Goal: Task Accomplishment & Management: Manage account settings

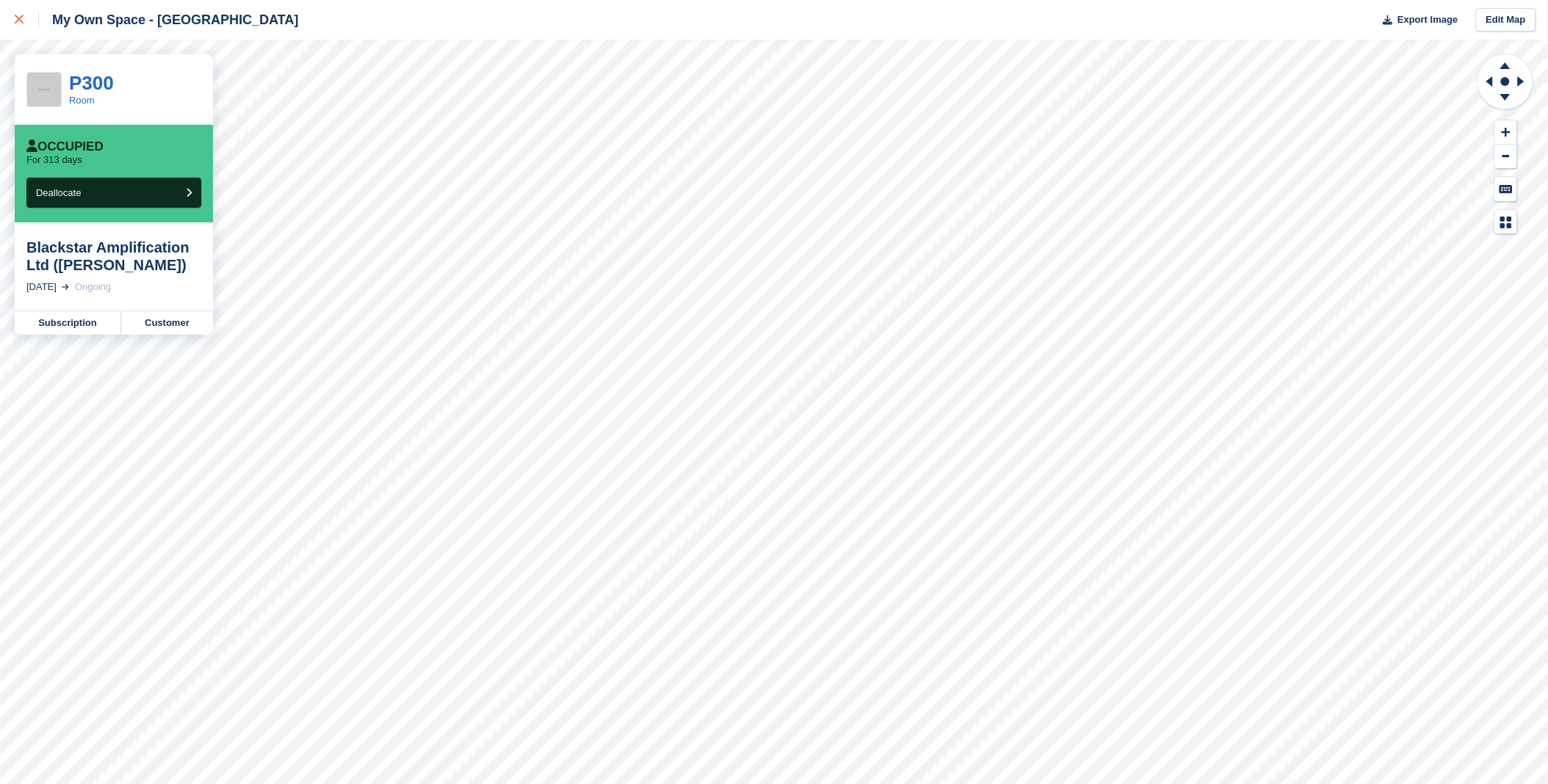
click at [22, 17] on icon at bounding box center [18, 18] width 9 height 9
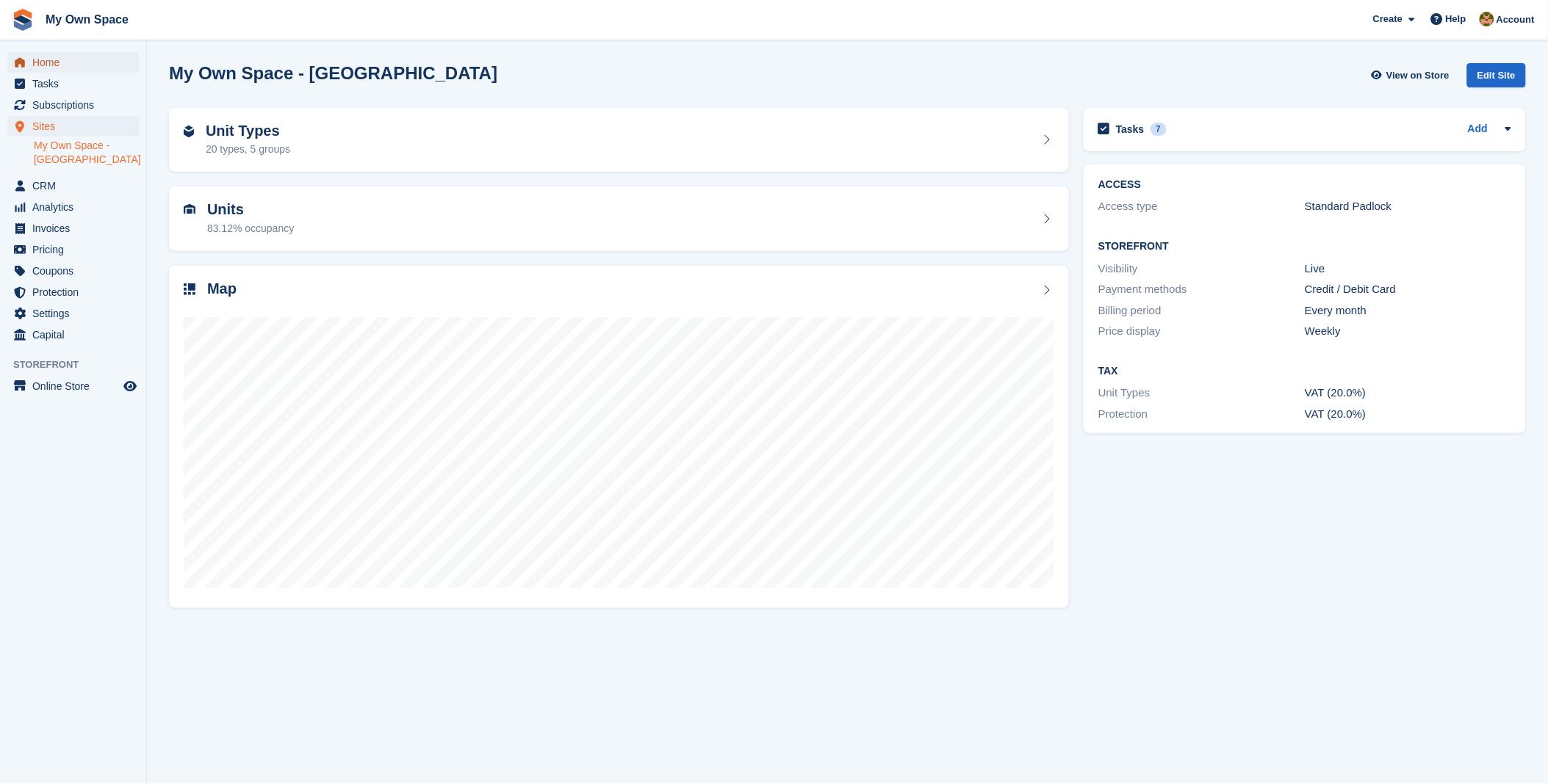
click at [84, 69] on span "Home" at bounding box center [76, 63] width 88 height 21
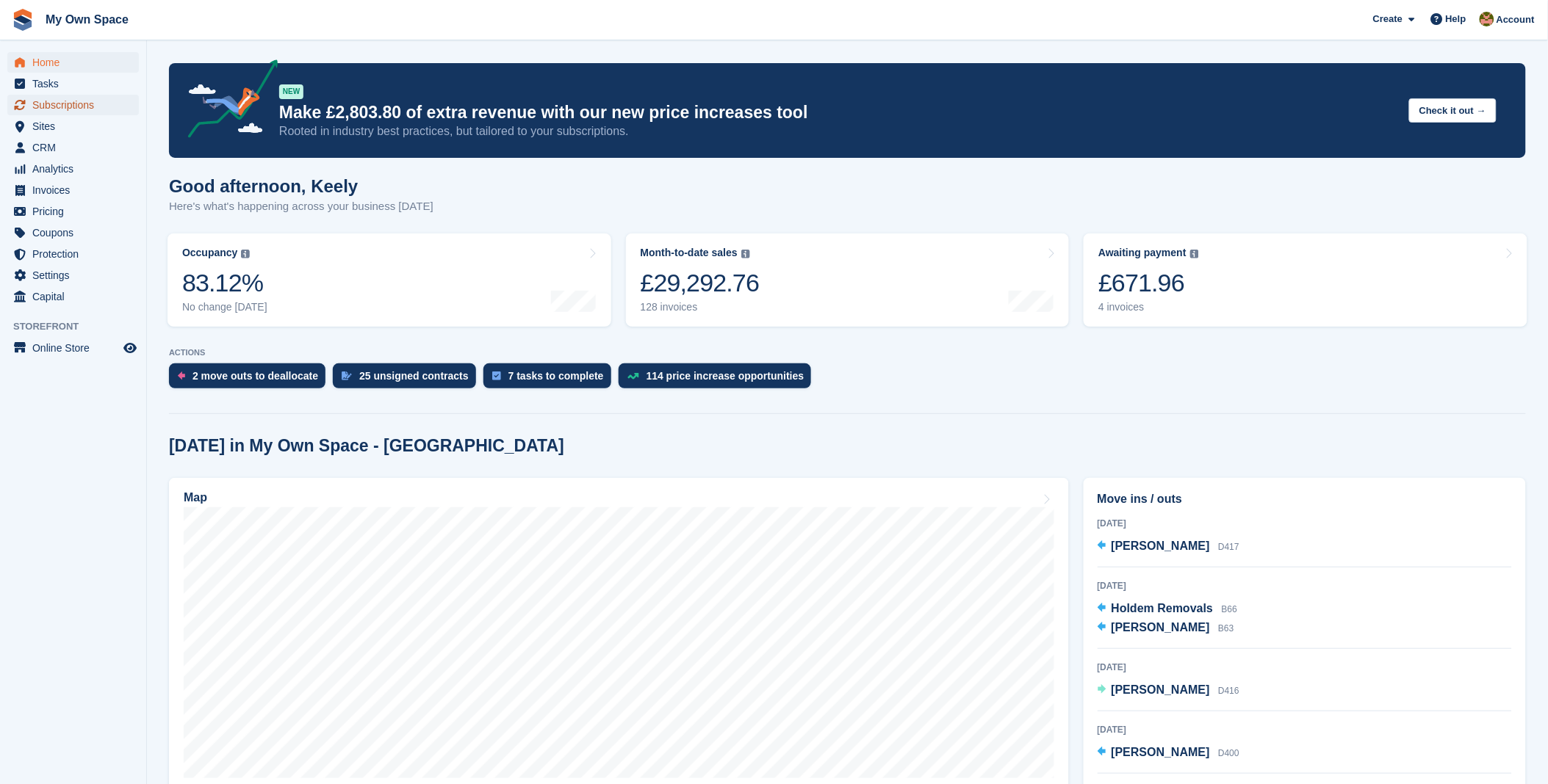
click at [76, 95] on span "Subscriptions" at bounding box center [76, 105] width 88 height 21
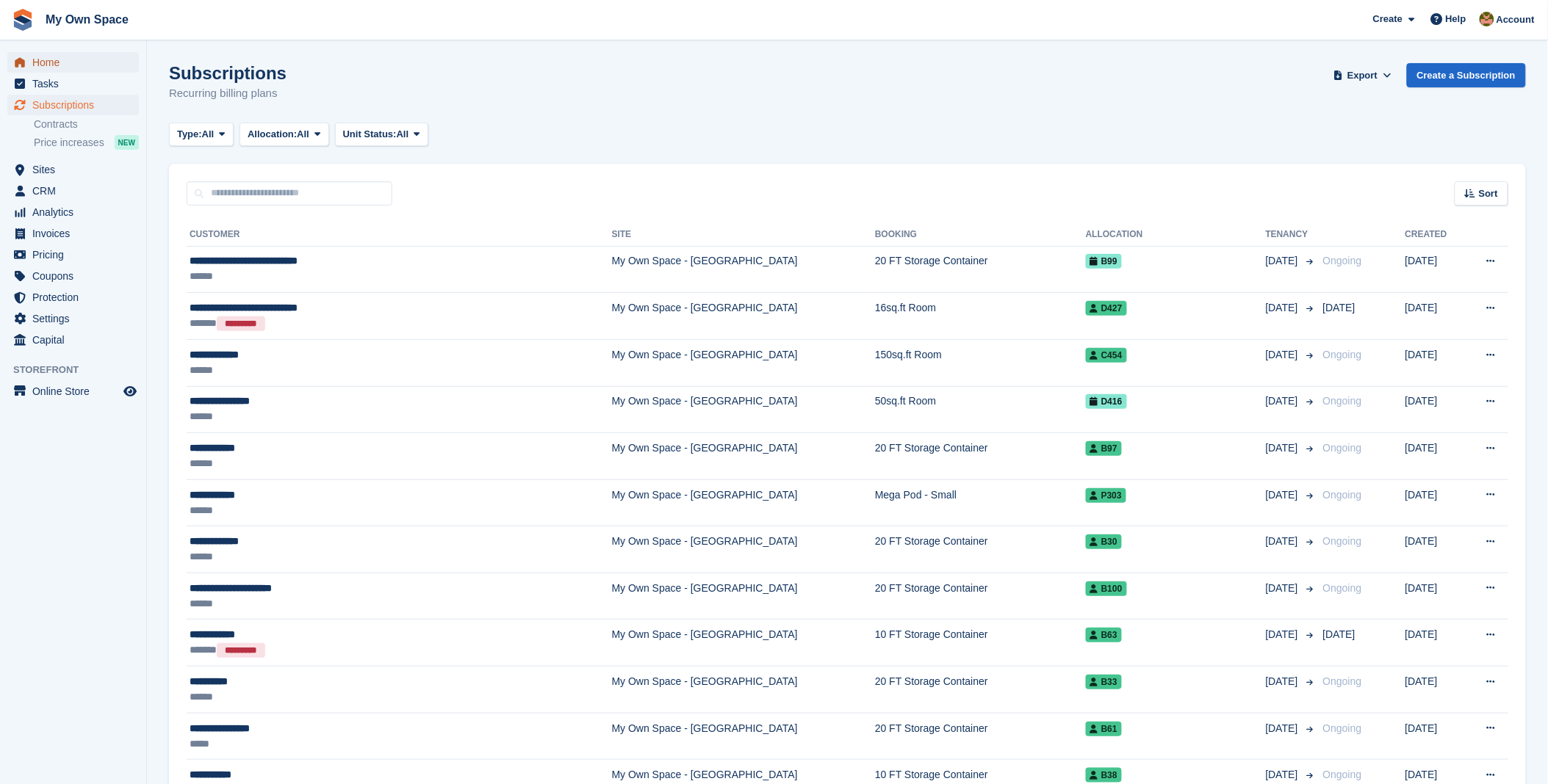
click at [20, 60] on icon "menu" at bounding box center [19, 62] width 10 height 10
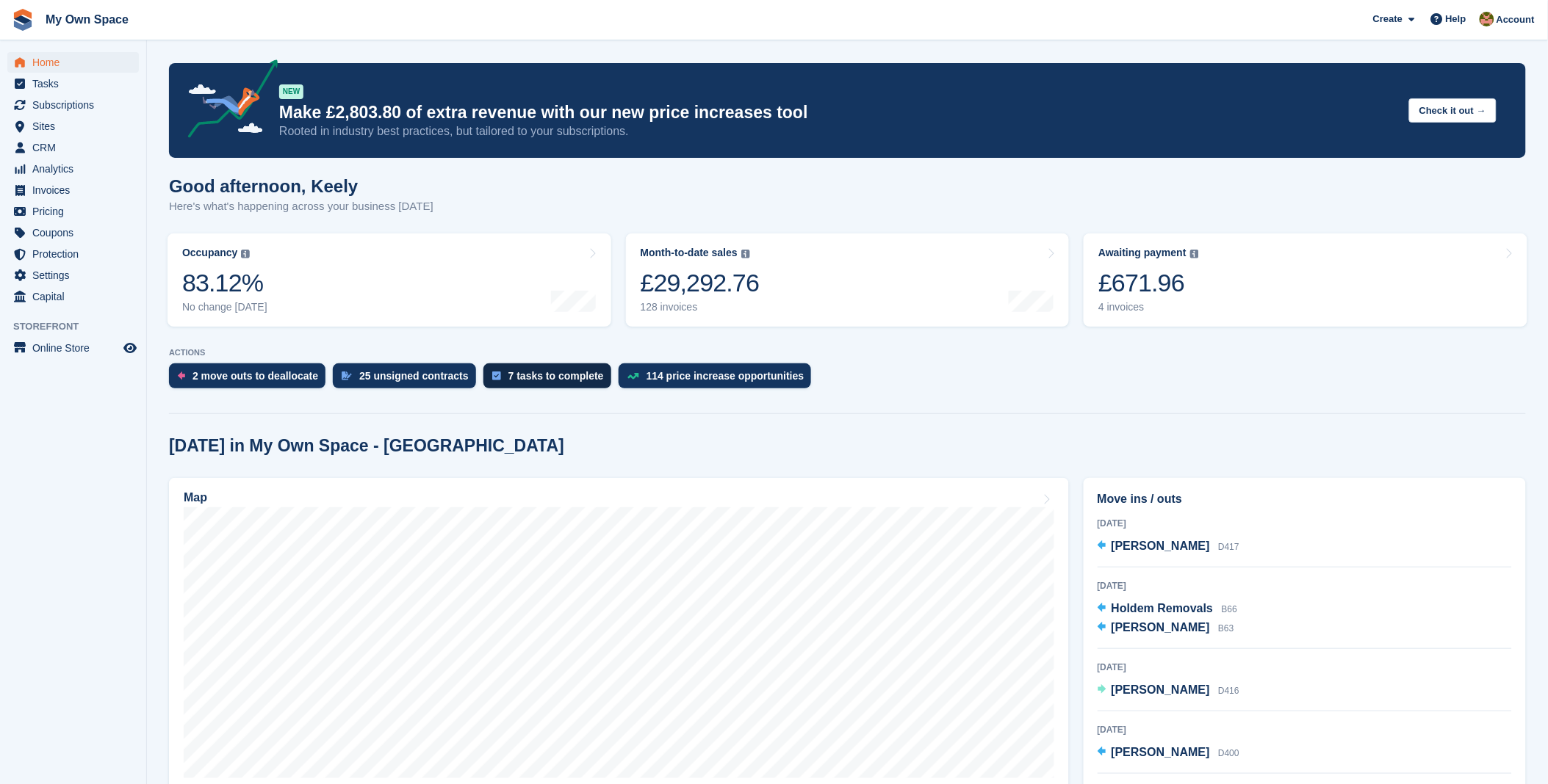
click at [534, 377] on div "7 tasks to complete" at bounding box center [556, 375] width 95 height 12
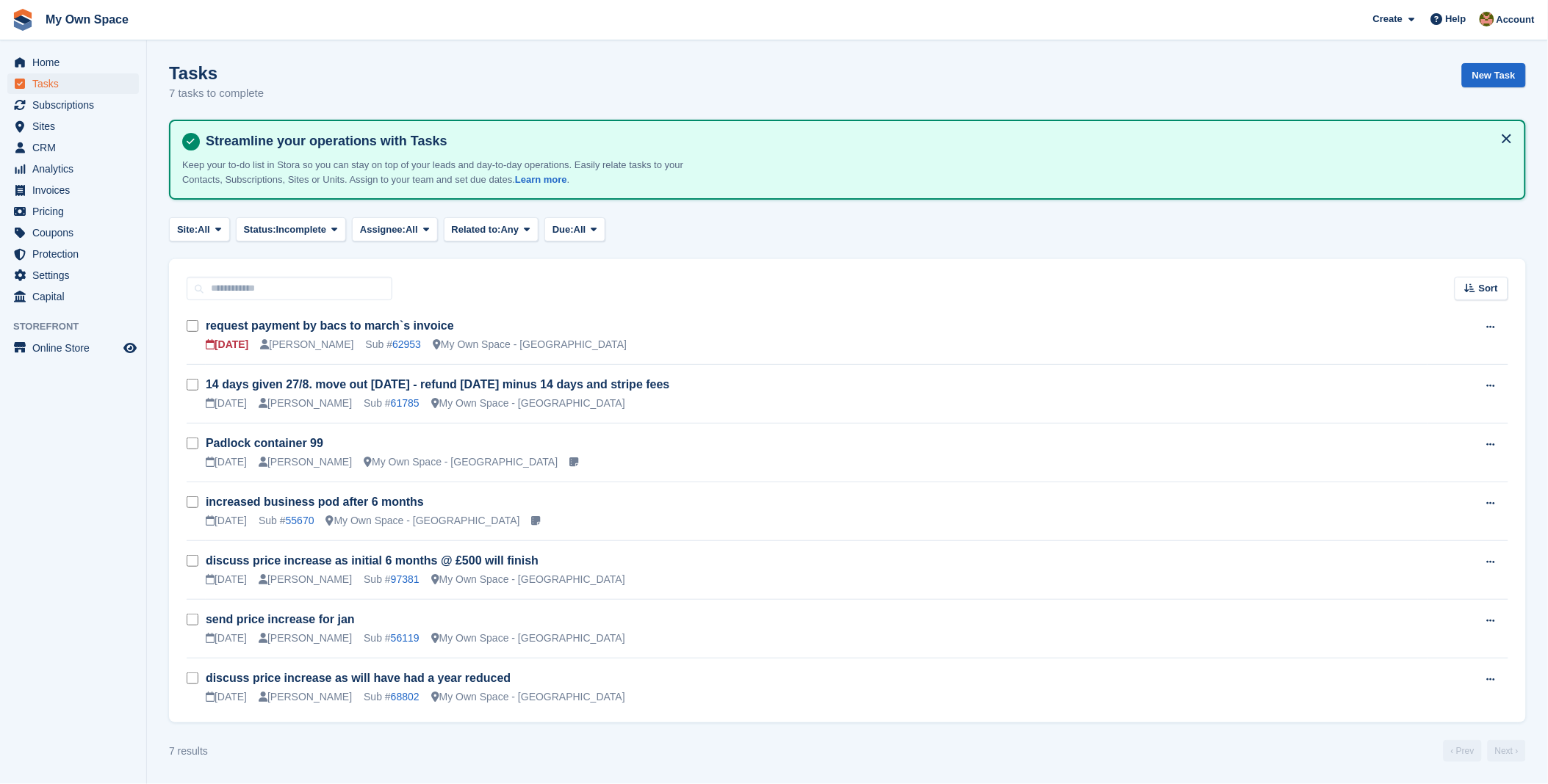
click at [1143, 235] on div "Site: All All My Own Space - [GEOGRAPHIC_DATA] None Status: Incomplete All Comp…" at bounding box center [847, 229] width 1357 height 24
click at [285, 445] on link "Padlock container 99" at bounding box center [265, 443] width 118 height 13
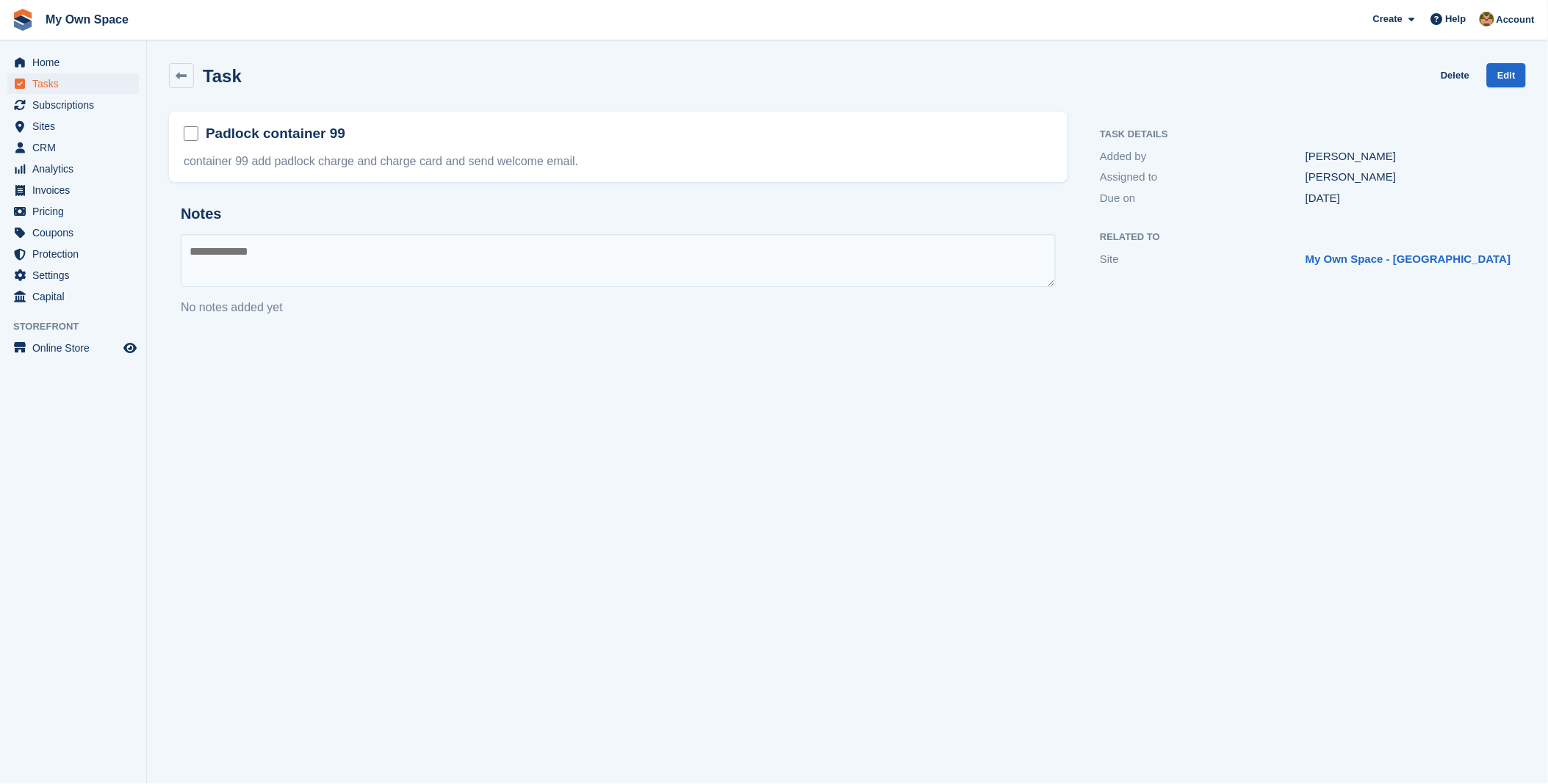
click at [193, 128] on div "Padlock container 99" at bounding box center [618, 134] width 869 height 23
drag, startPoint x: 200, startPoint y: 122, endPoint x: 258, endPoint y: 224, distance: 117.3
click at [255, 229] on div "Notes No notes added yet" at bounding box center [617, 261] width 898 height 134
click at [70, 61] on span "Home" at bounding box center [76, 63] width 88 height 21
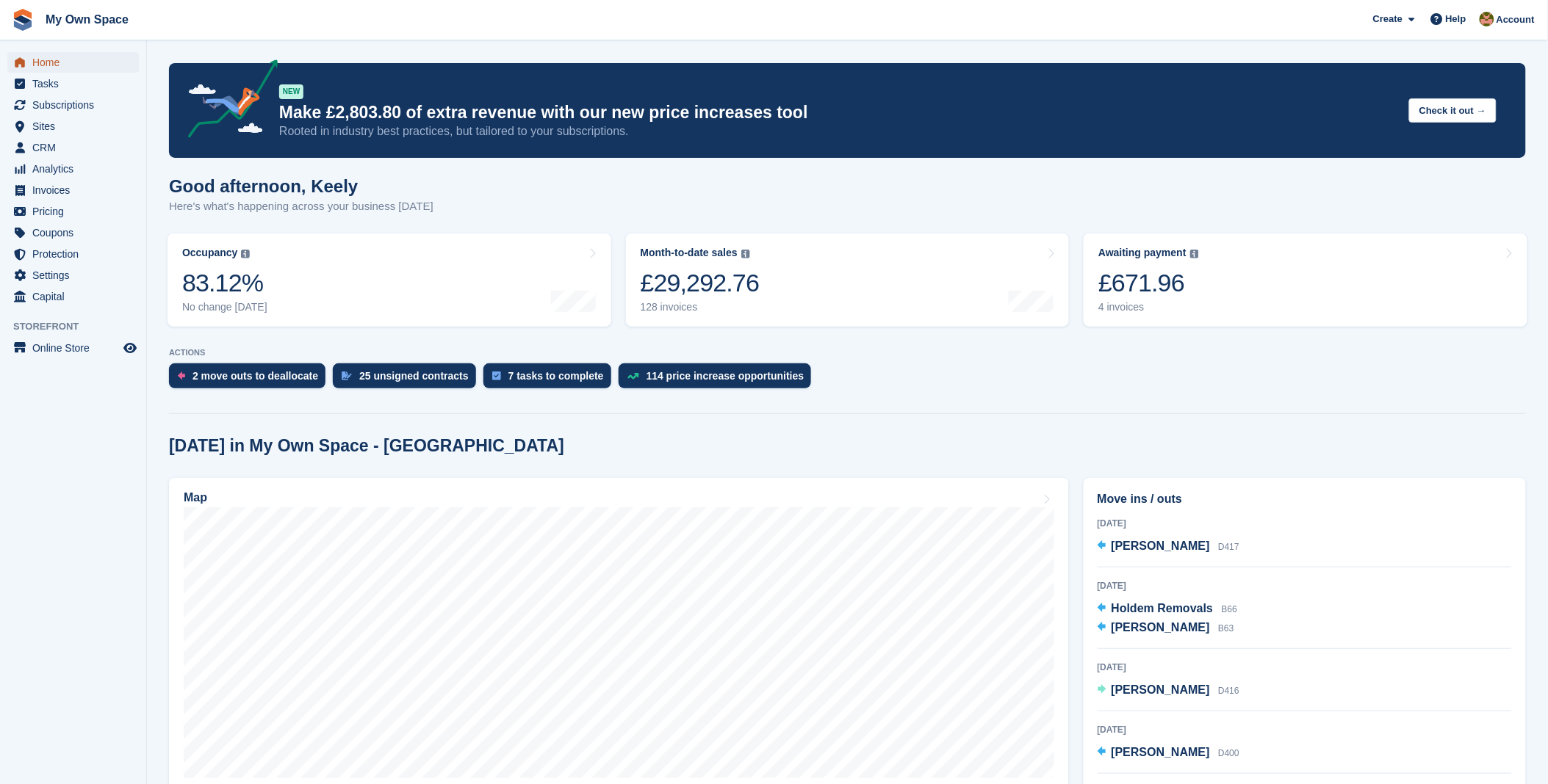
click at [38, 62] on span "Home" at bounding box center [76, 63] width 88 height 21
click at [45, 62] on span "Home" at bounding box center [76, 63] width 88 height 21
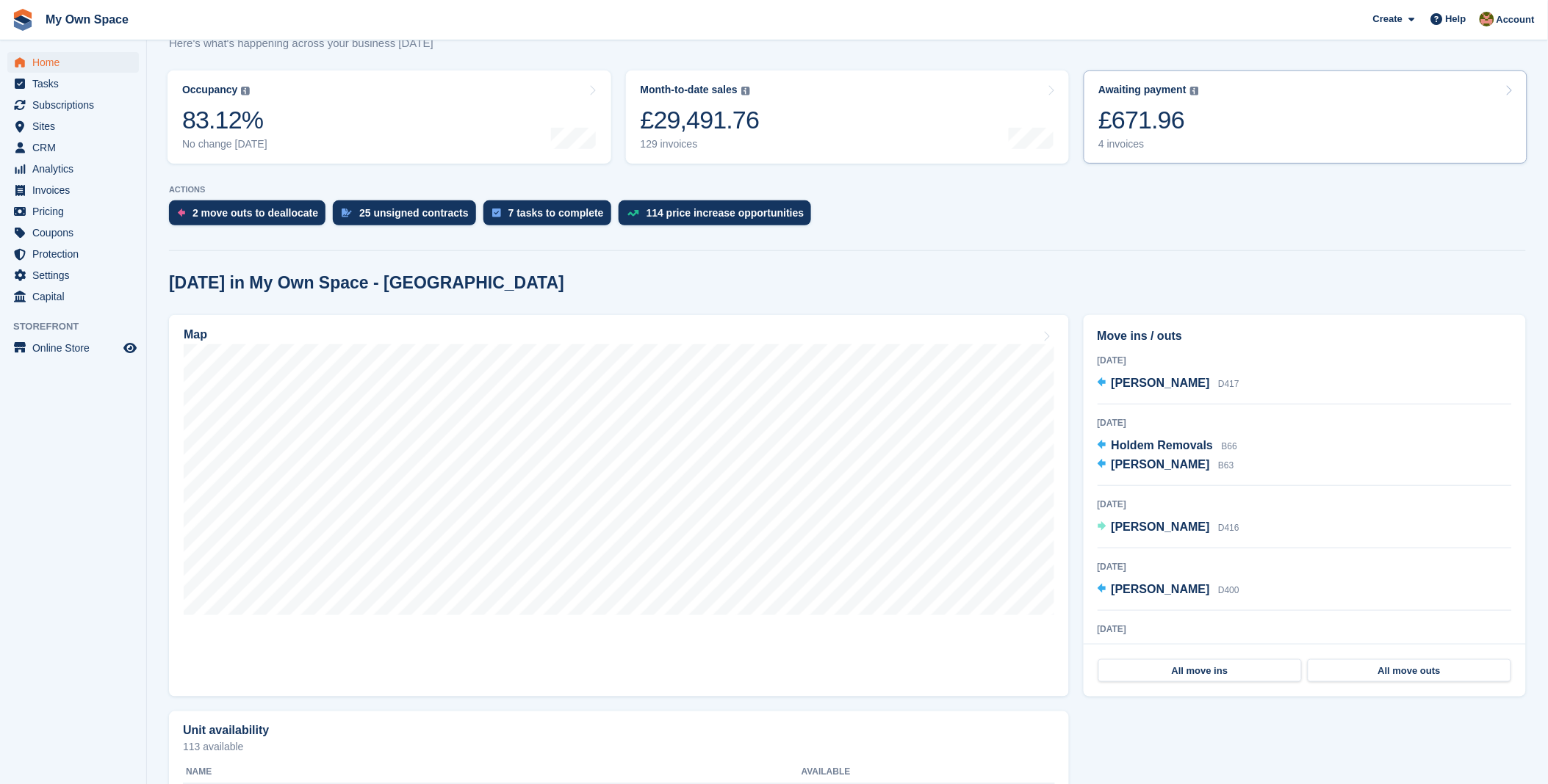
click at [1243, 137] on link "Awaiting payment The total outstanding balance on all open invoices. £671.96 4 …" at bounding box center [1305, 117] width 444 height 93
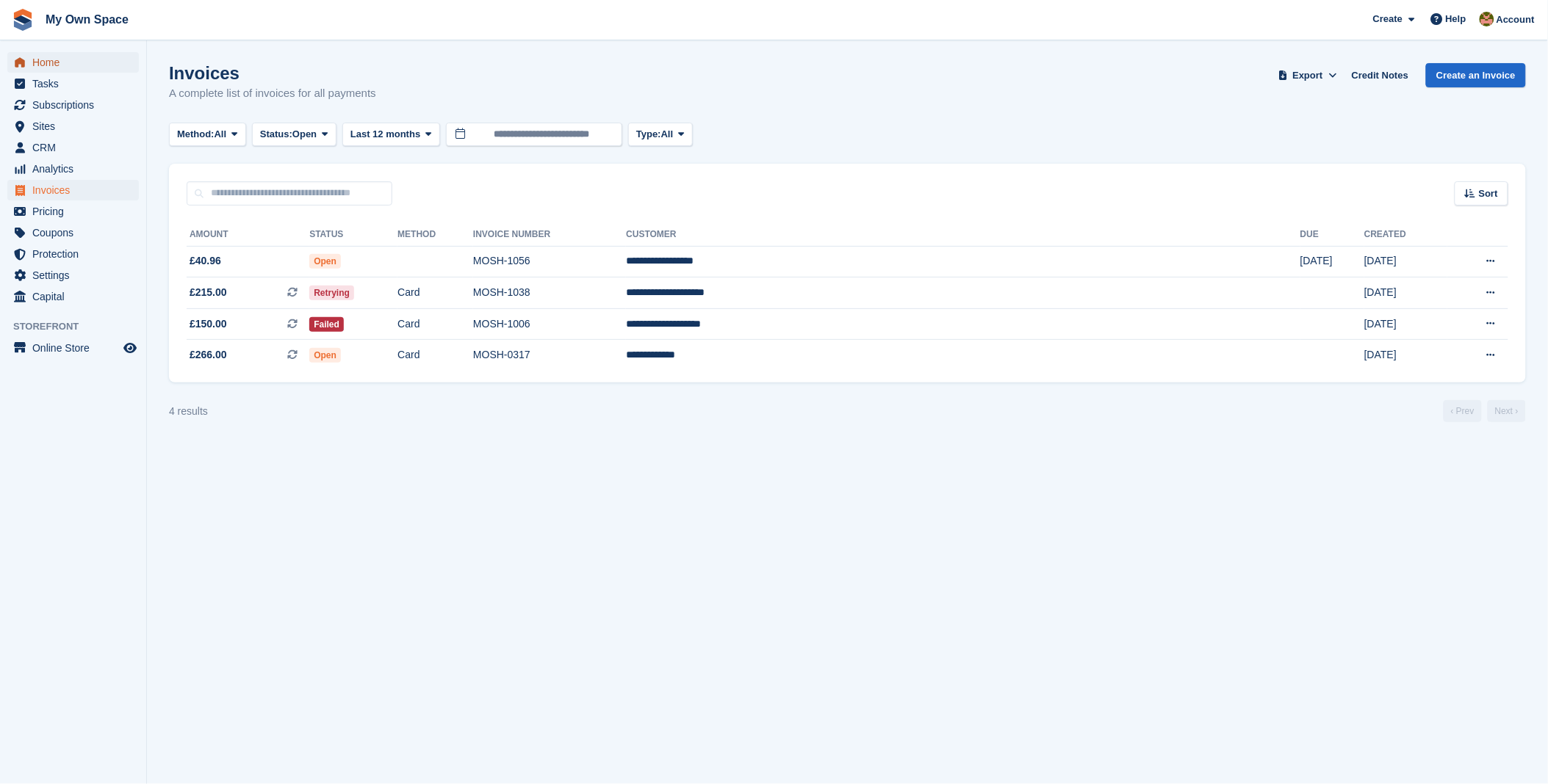
click at [63, 67] on span "Home" at bounding box center [76, 63] width 88 height 21
